Goal: Information Seeking & Learning: Find specific fact

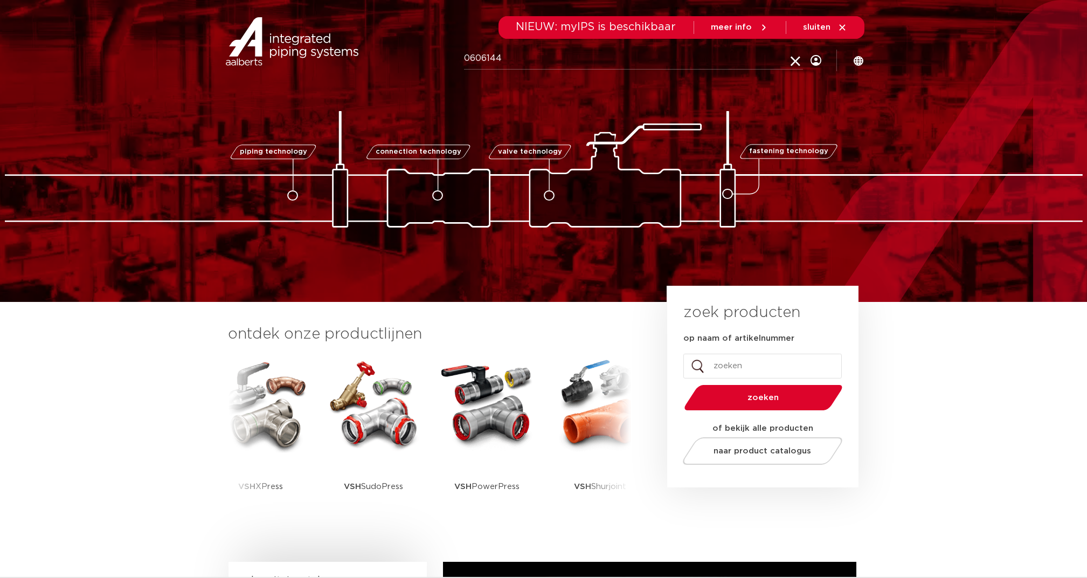
type input "0606144"
click button "Zoeken" at bounding box center [0, 0] width 0 height 0
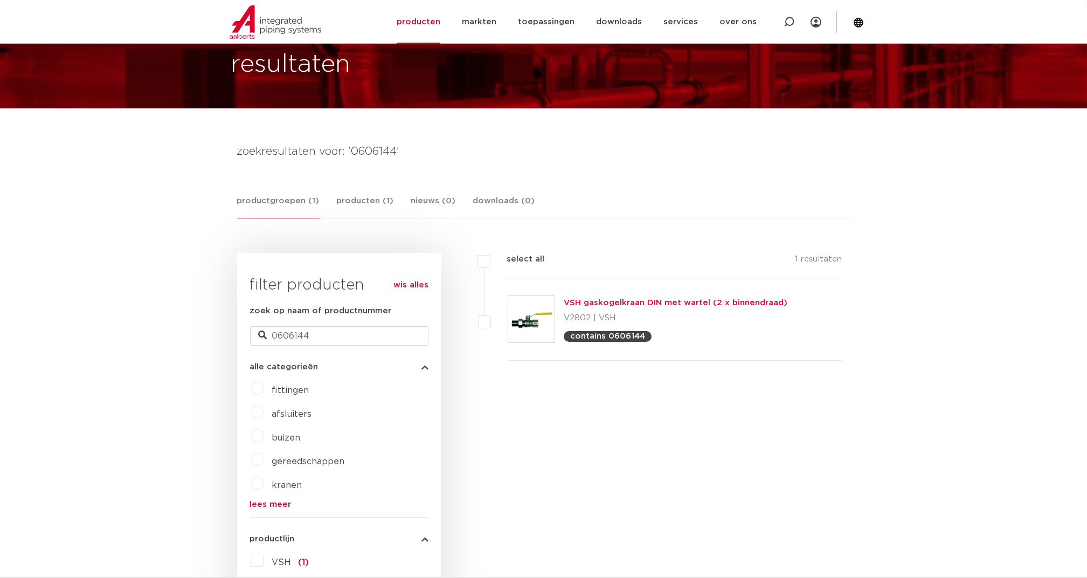
scroll to position [99, 0]
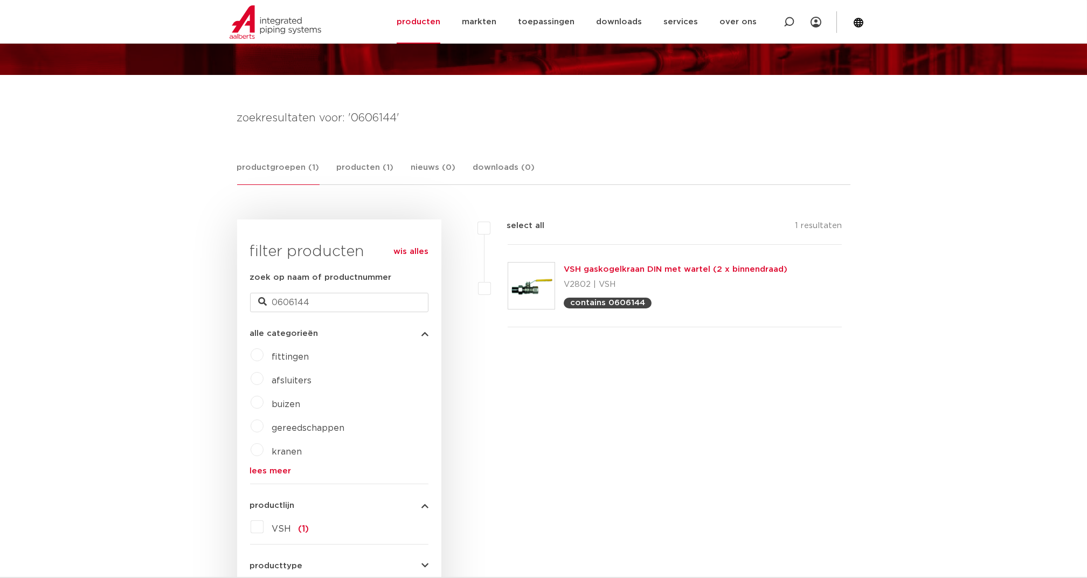
click at [587, 266] on link "VSH gaskogelkraan DIN met wartel (2 x binnendraad)" at bounding box center [676, 269] width 224 height 8
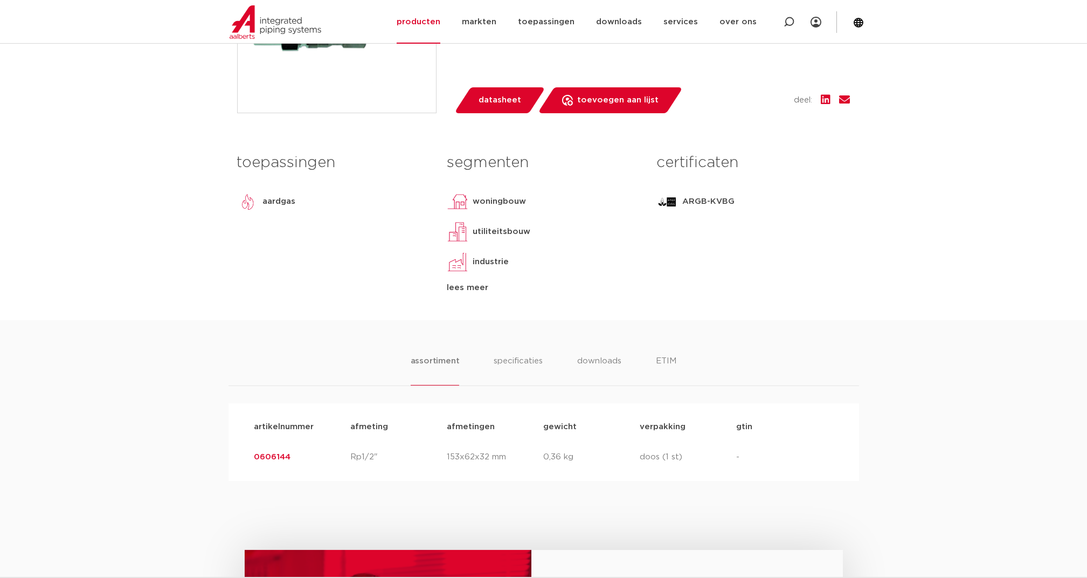
scroll to position [431, 0]
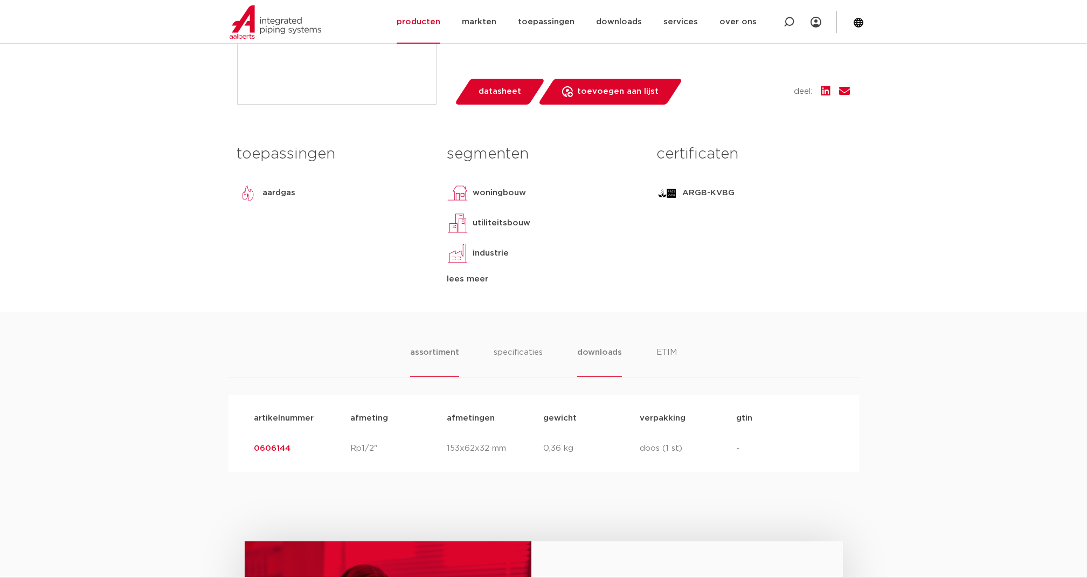
click at [589, 345] on div "assortiment specificaties downloads ETIM assortiment specificaties downloads ET…" at bounding box center [543, 392] width 1087 height 161
click at [593, 350] on li "downloads" at bounding box center [599, 361] width 45 height 31
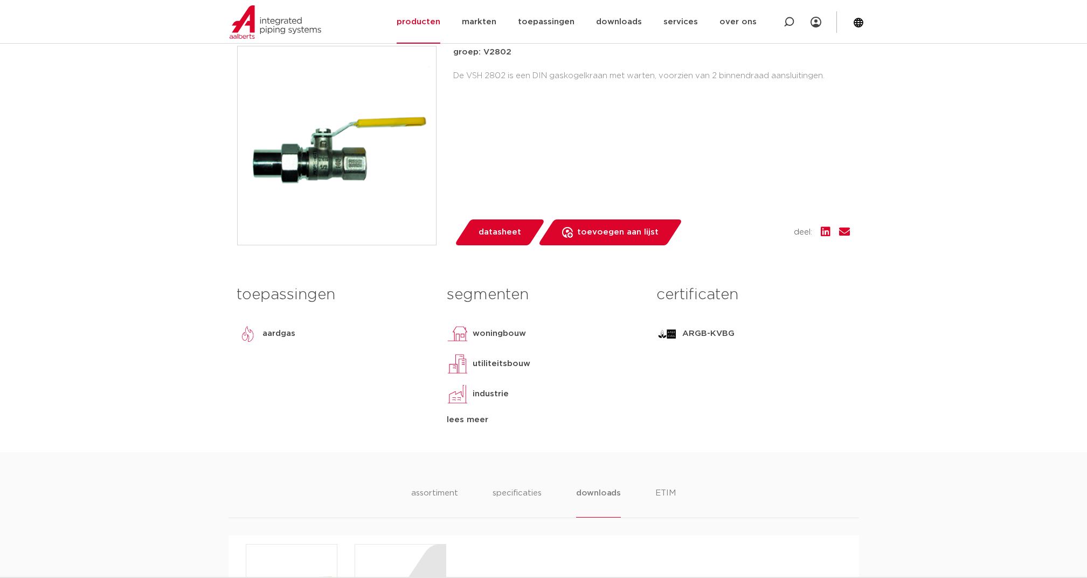
scroll to position [287, 0]
